Goal: Find contact information: Find contact information

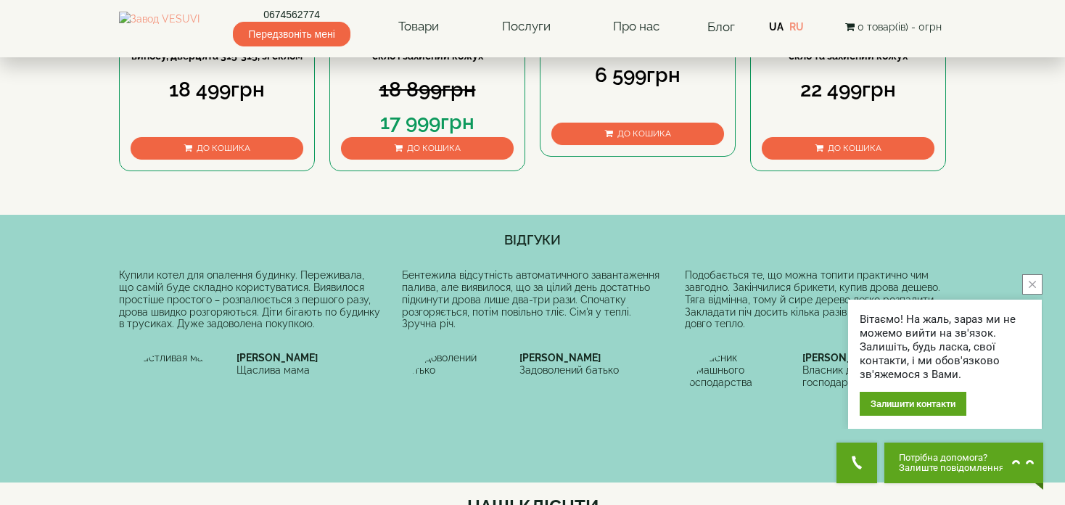
scroll to position [508, 0]
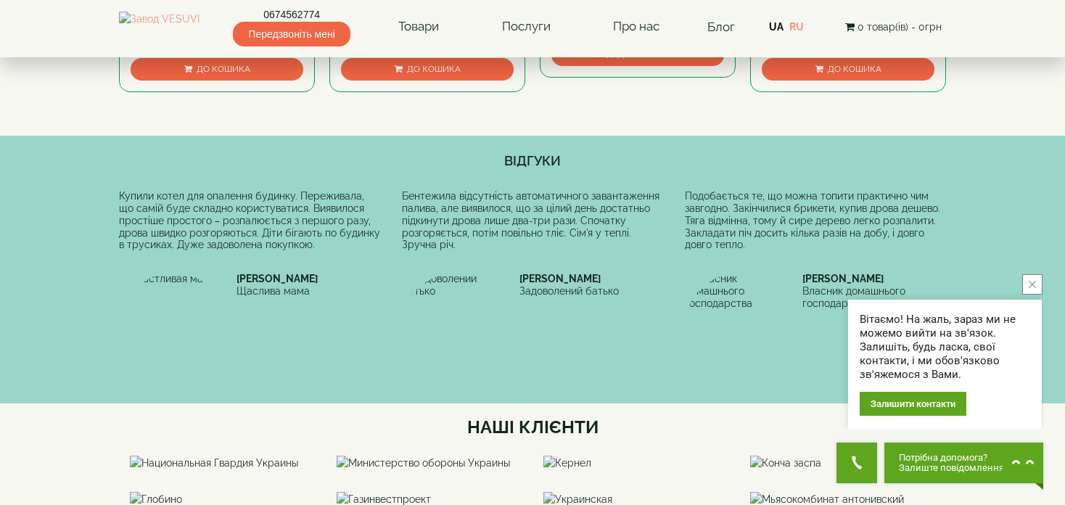
click at [1039, 285] on button "close button" at bounding box center [1032, 284] width 20 height 20
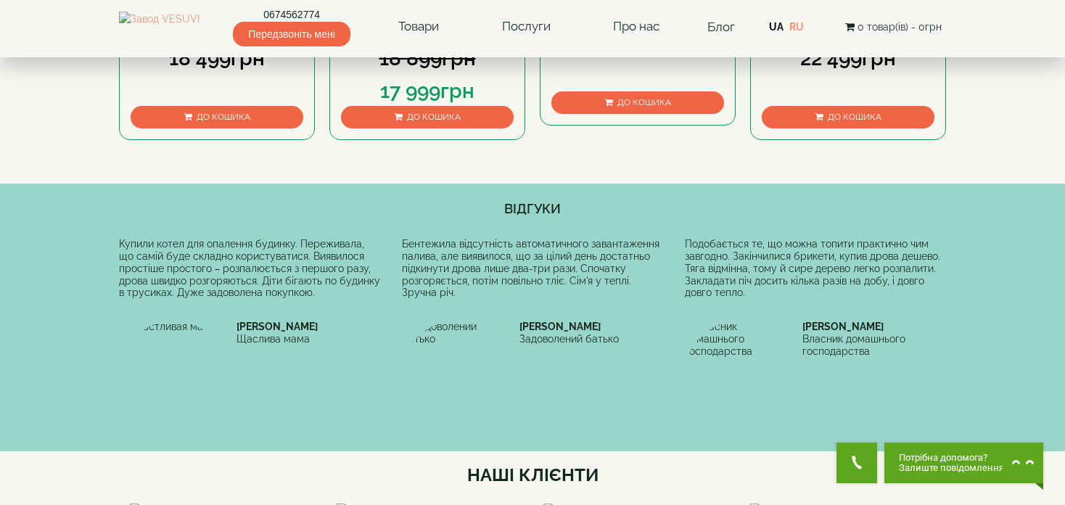
scroll to position [435, 0]
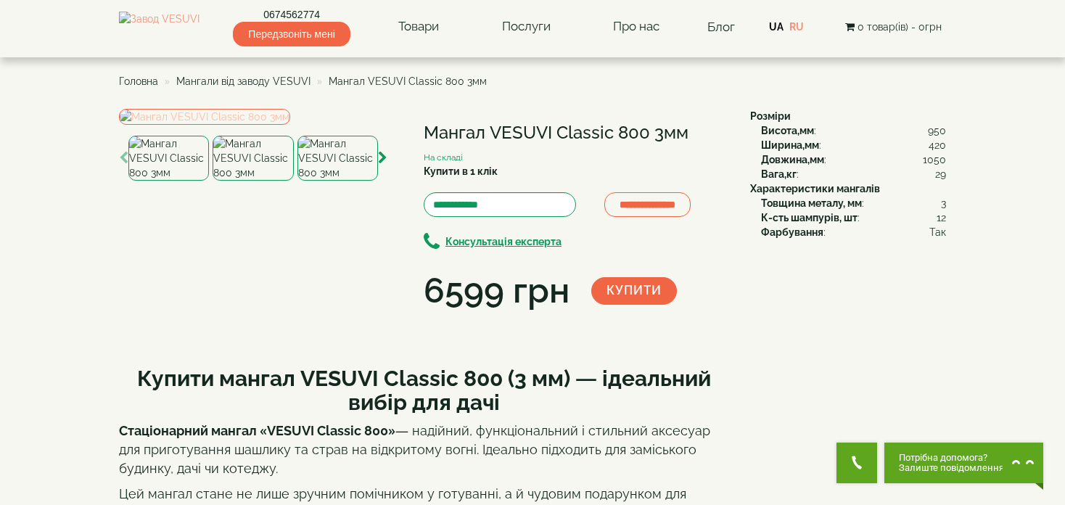
click at [266, 125] on img at bounding box center [204, 117] width 171 height 16
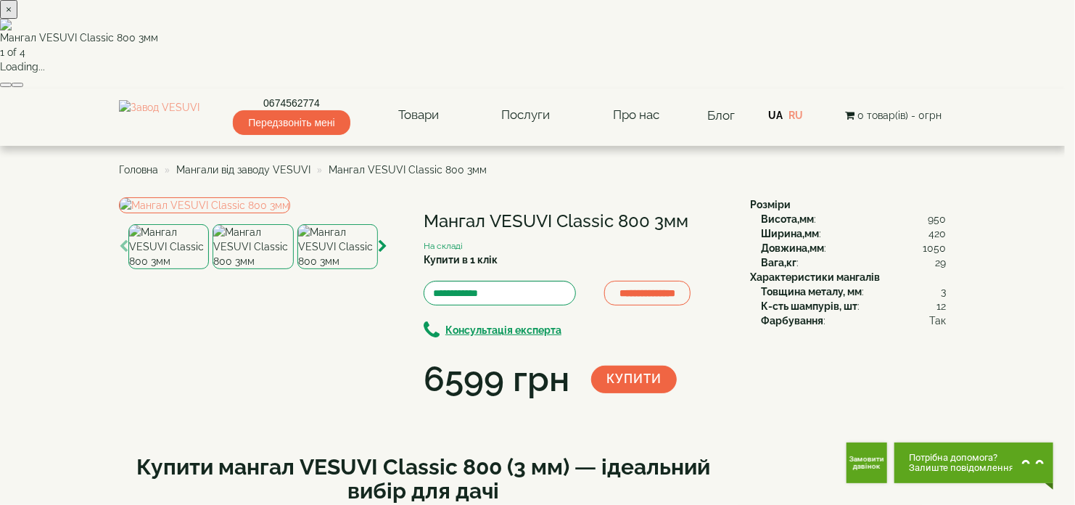
click at [17, 19] on button "×" at bounding box center [8, 9] width 17 height 19
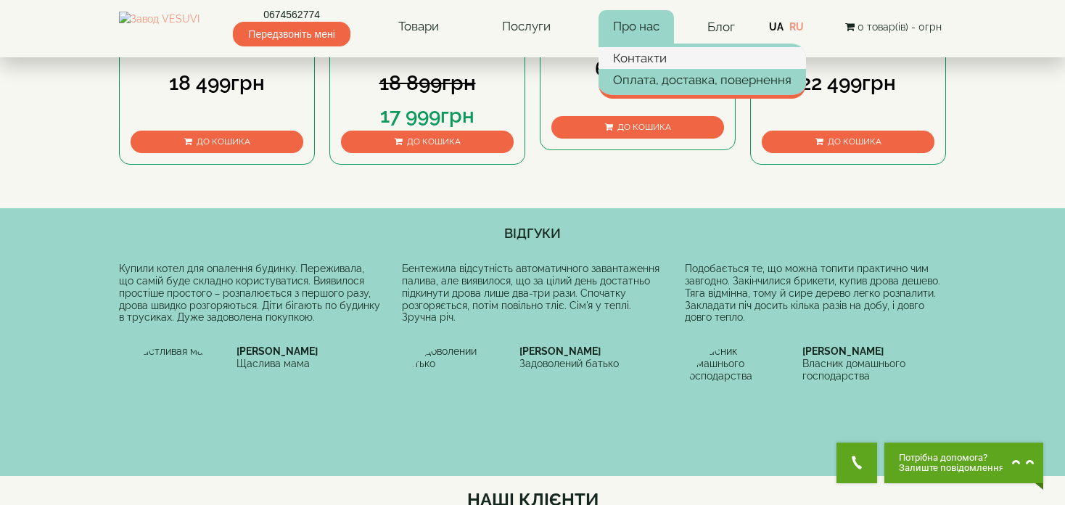
click at [651, 55] on link "Контакти" at bounding box center [701, 58] width 207 height 22
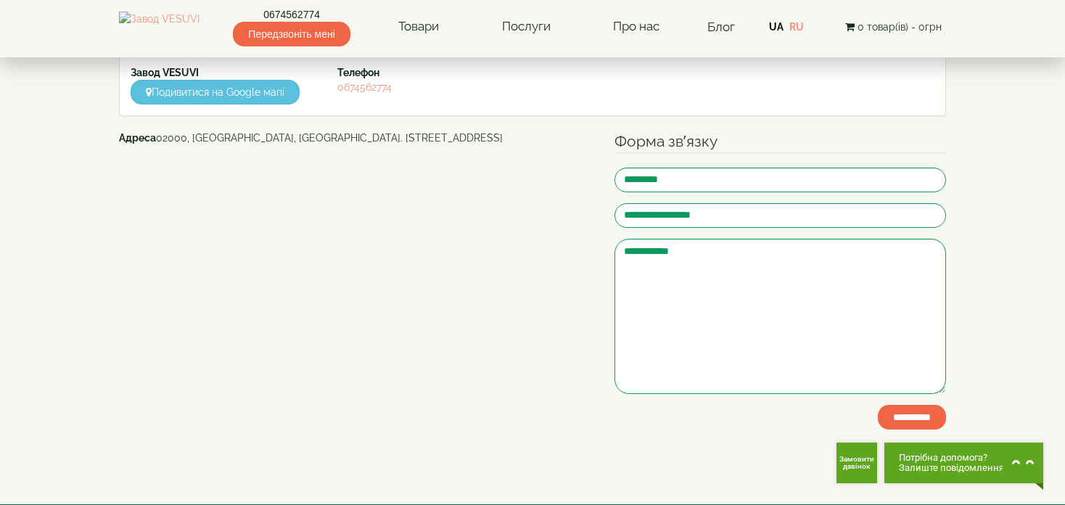
scroll to position [218, 0]
